Goal: Navigation & Orientation: Understand site structure

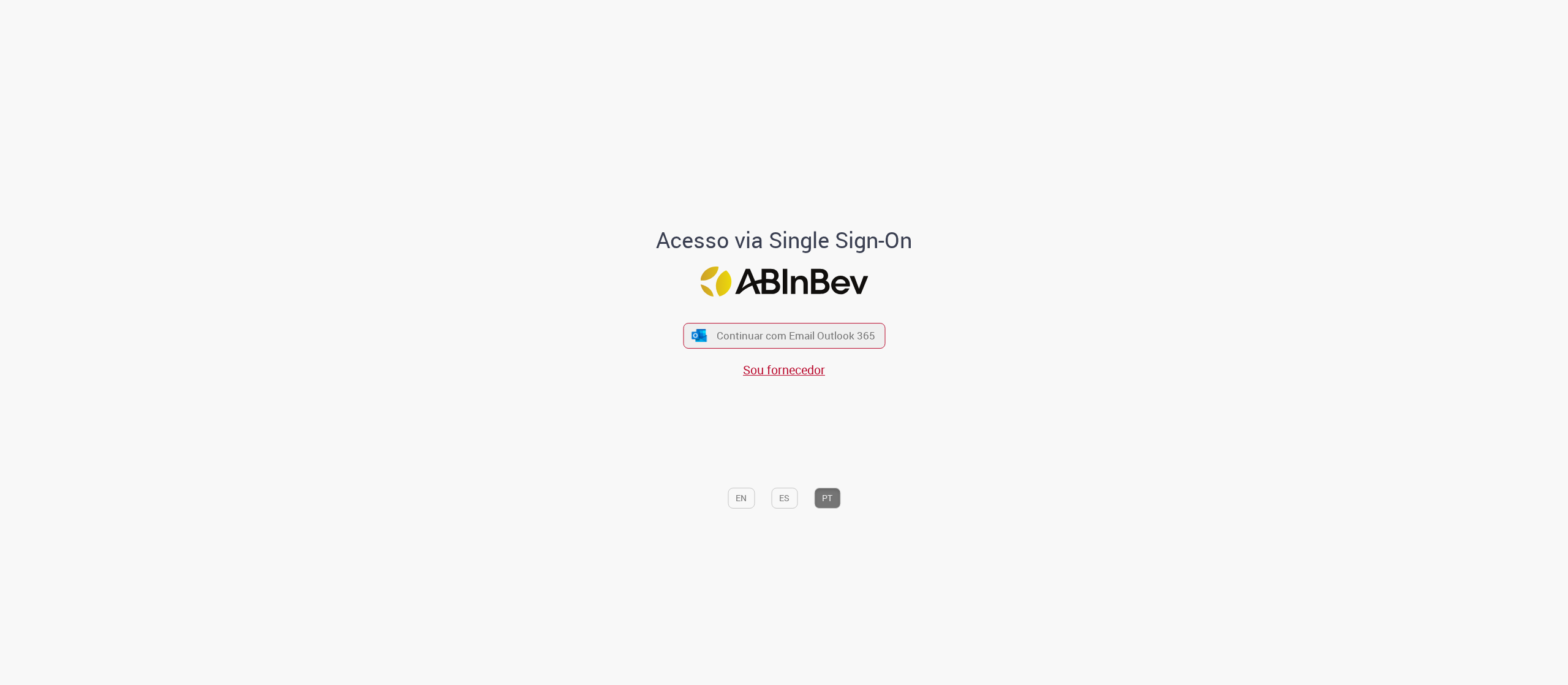
drag, startPoint x: 231, startPoint y: 224, endPoint x: 247, endPoint y: 223, distance: 16.0
click at [231, 224] on div "Acesso via Single Sign-On Continuar com Email Outlook 365 Sou fornecedor EN ES …" at bounding box center [784, 345] width 1568 height 678
click at [810, 335] on span "Continuar com Email Outlook 365" at bounding box center [796, 335] width 162 height 15
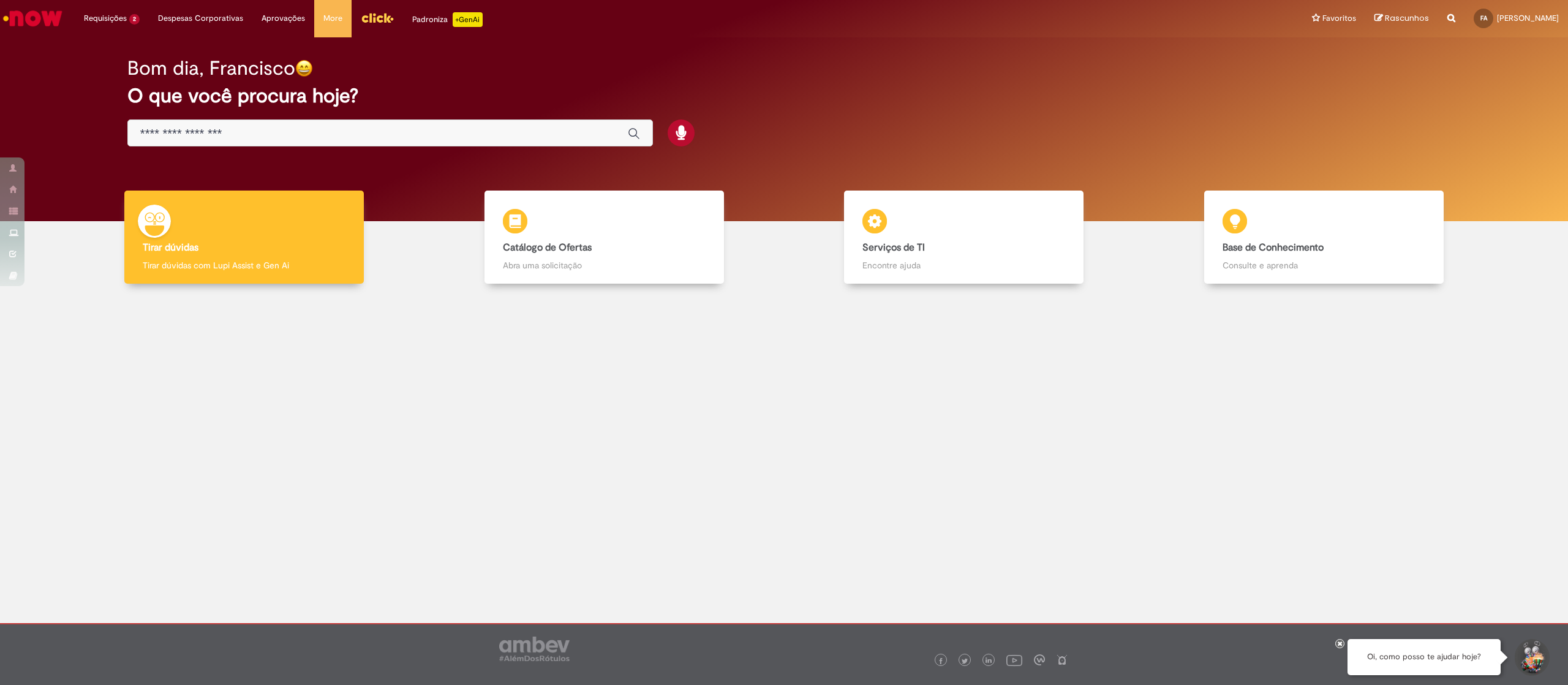
click at [366, 22] on img "Menu Cabeçalho" at bounding box center [377, 18] width 33 height 19
click at [369, 27] on link "Menu Cabeçalho" at bounding box center [377, 18] width 51 height 37
click at [362, 9] on img "Menu Cabeçalho" at bounding box center [377, 18] width 33 height 19
click at [353, 16] on link "Menu Cabeçalho" at bounding box center [377, 18] width 51 height 37
click at [378, 25] on img "Menu Cabeçalho" at bounding box center [377, 18] width 33 height 19
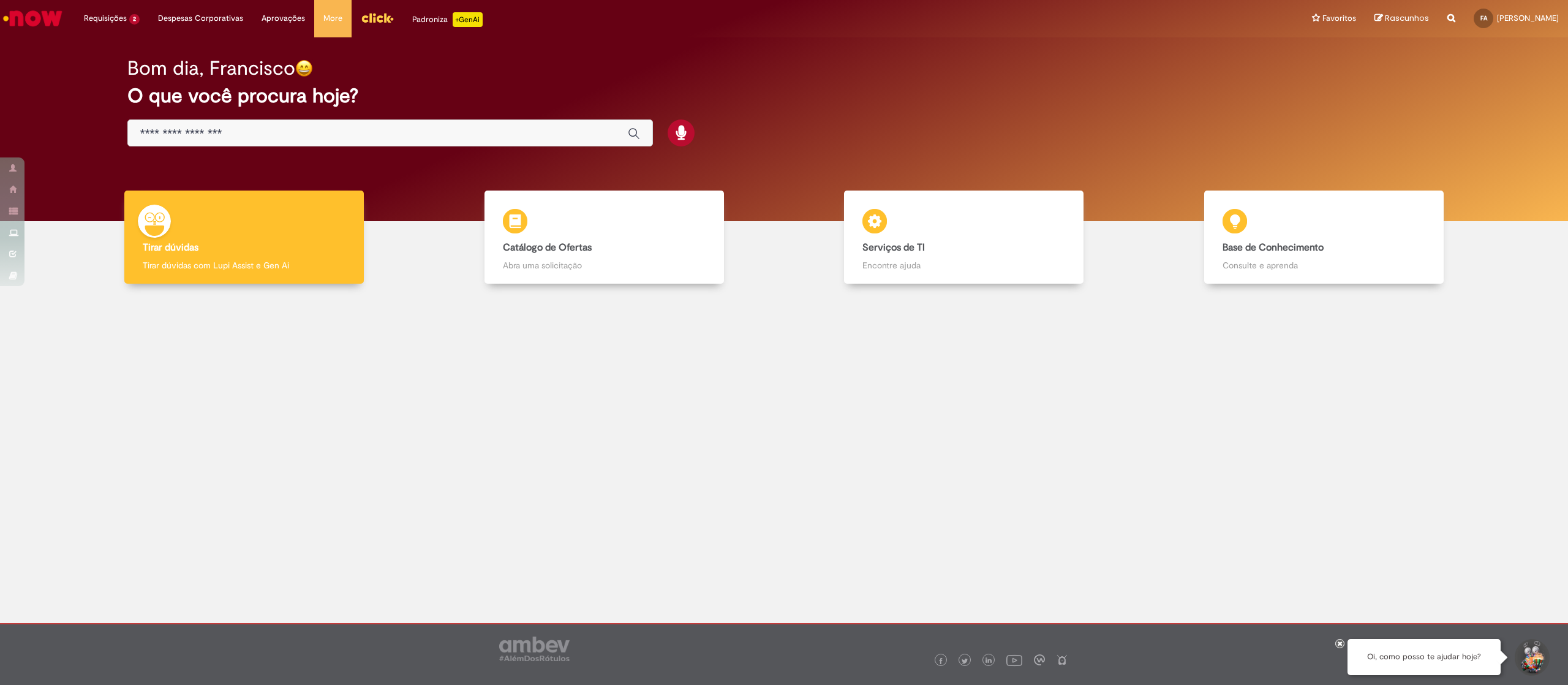
click at [376, 12] on img "Menu Cabeçalho" at bounding box center [377, 18] width 33 height 19
click at [381, 19] on img "Menu Cabeçalho" at bounding box center [377, 18] width 33 height 19
